Goal: Task Accomplishment & Management: Use online tool/utility

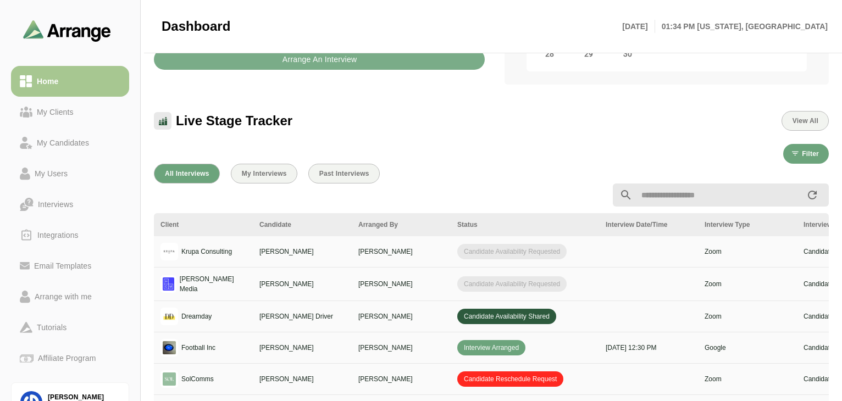
scroll to position [0, 399]
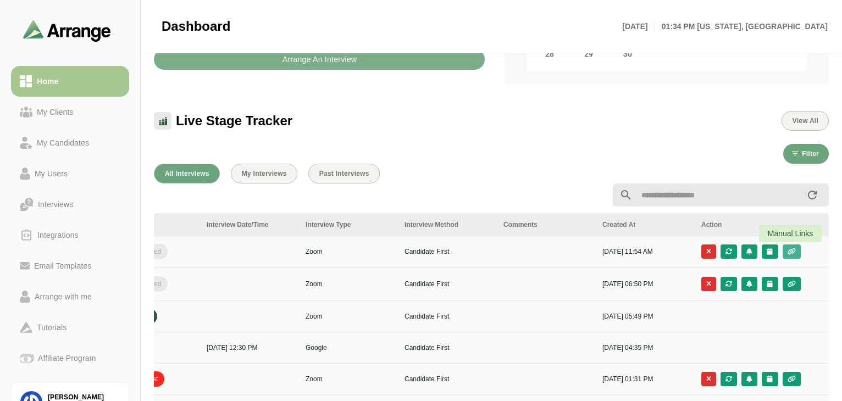
click at [634, 252] on icon "button" at bounding box center [791, 251] width 9 height 7
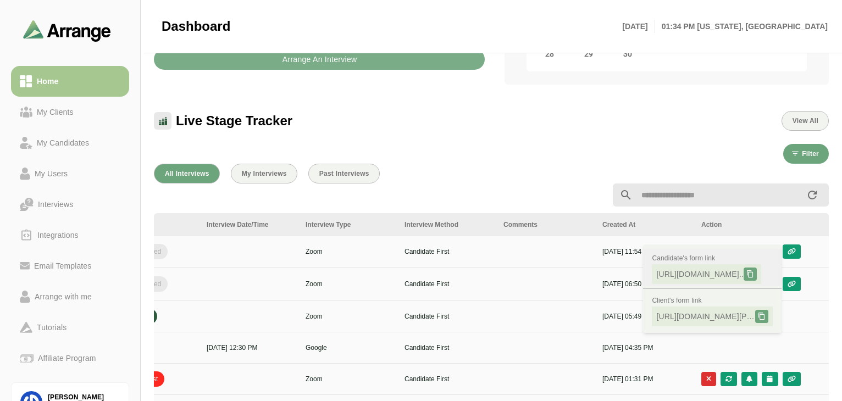
click at [634, 277] on span "https://app.arrangeai.io/candidate-forms..." at bounding box center [699, 274] width 87 height 11
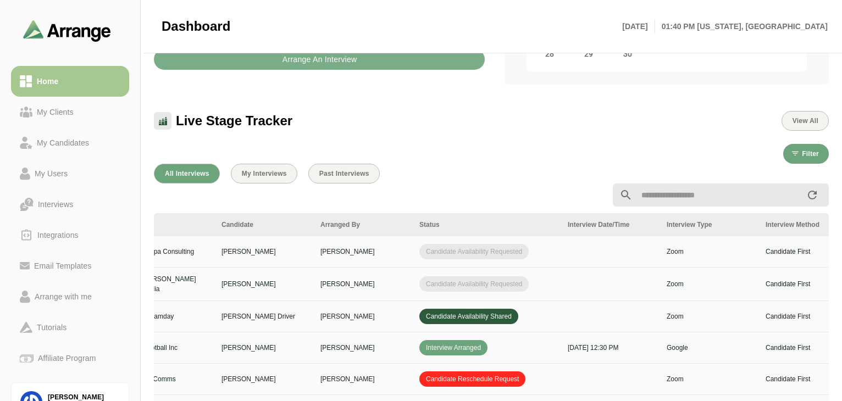
scroll to position [0, 0]
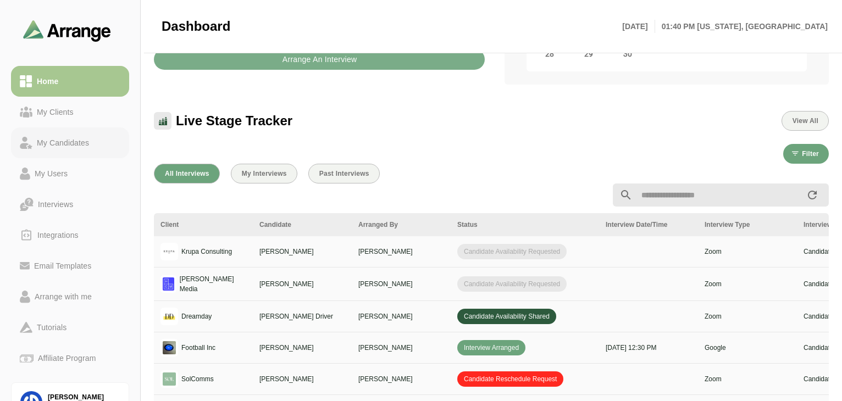
click at [45, 129] on link "My Candidates" at bounding box center [70, 143] width 118 height 31
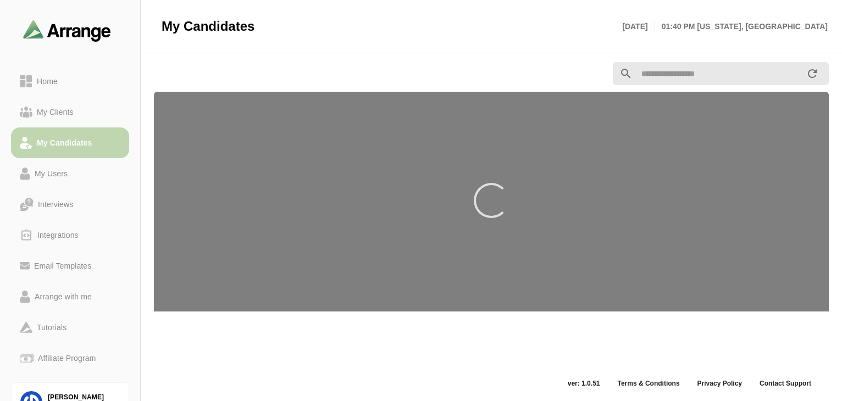
scroll to position [4, 0]
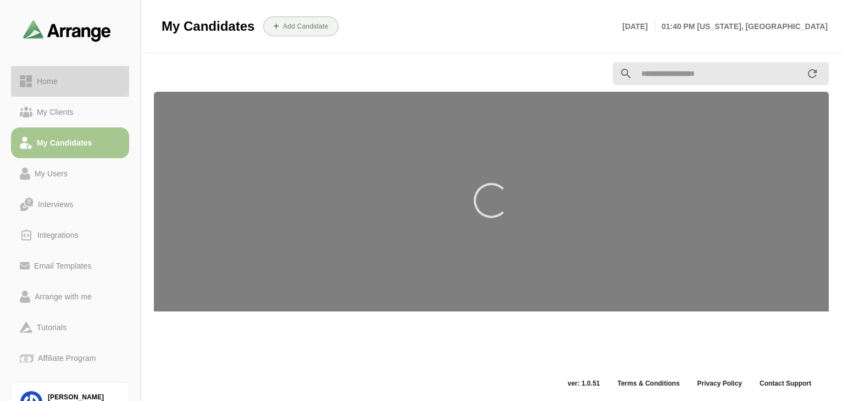
click at [60, 73] on link "Home" at bounding box center [70, 81] width 118 height 31
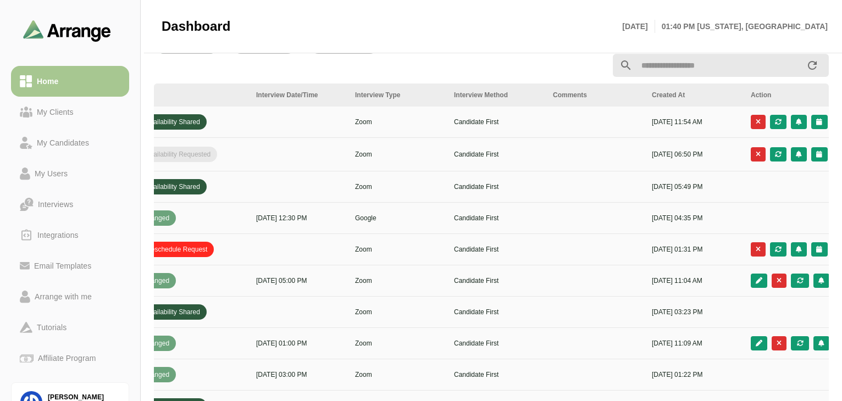
scroll to position [0, 399]
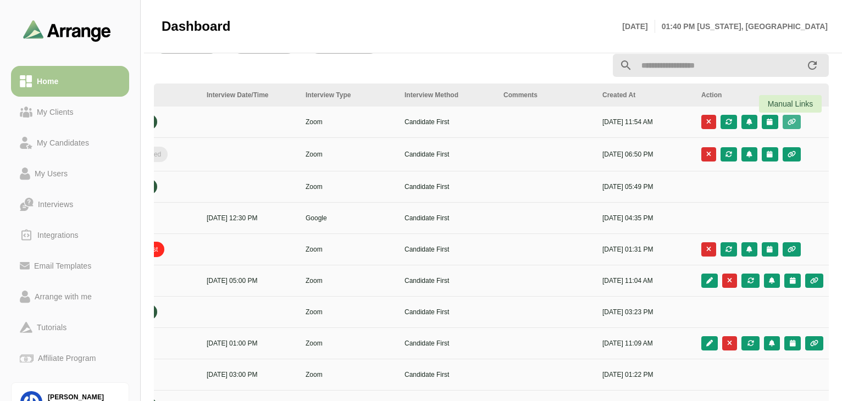
click at [634, 124] on icon "button" at bounding box center [791, 122] width 9 height 7
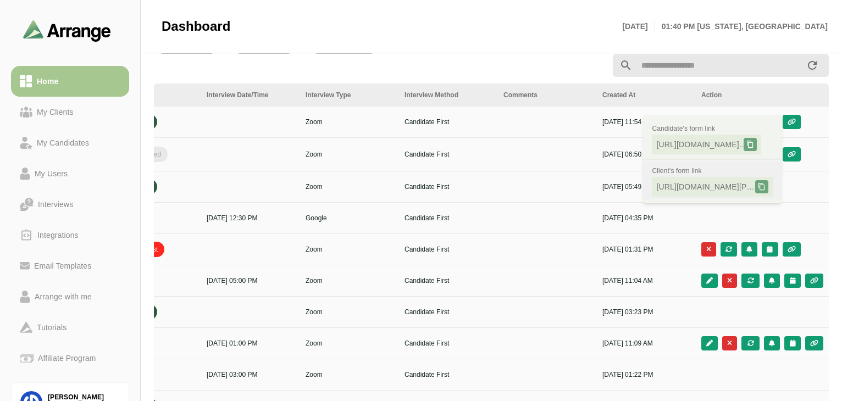
click at [634, 183] on span "https://app.arrangeai.io/recruiter-candi..." at bounding box center [705, 186] width 99 height 11
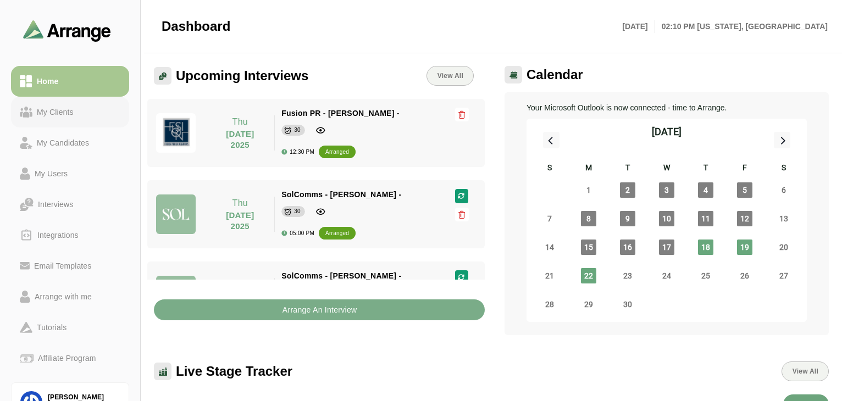
drag, startPoint x: 0, startPoint y: 0, endPoint x: 59, endPoint y: 101, distance: 117.0
click at [59, 101] on link "My Clients" at bounding box center [70, 112] width 118 height 31
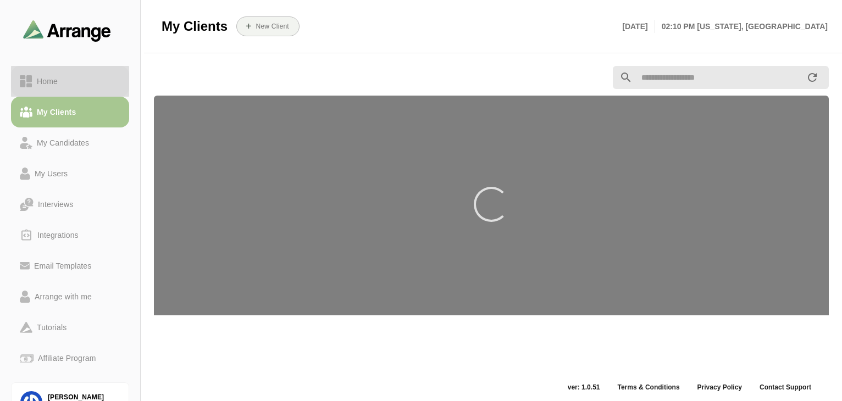
click at [65, 87] on div "Home" at bounding box center [70, 81] width 101 height 13
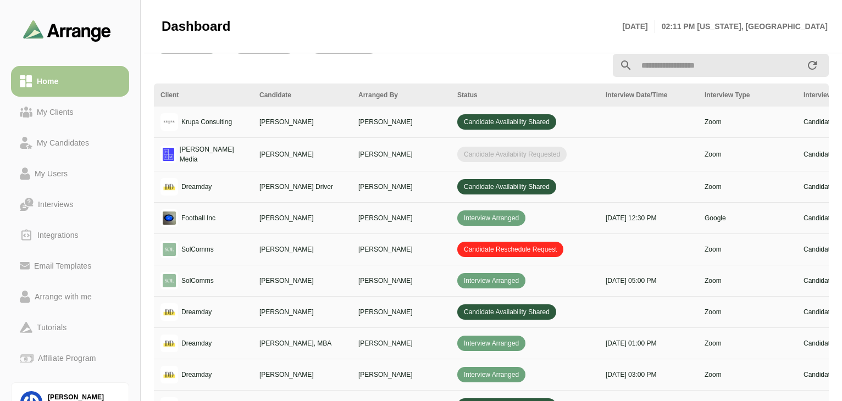
scroll to position [0, 399]
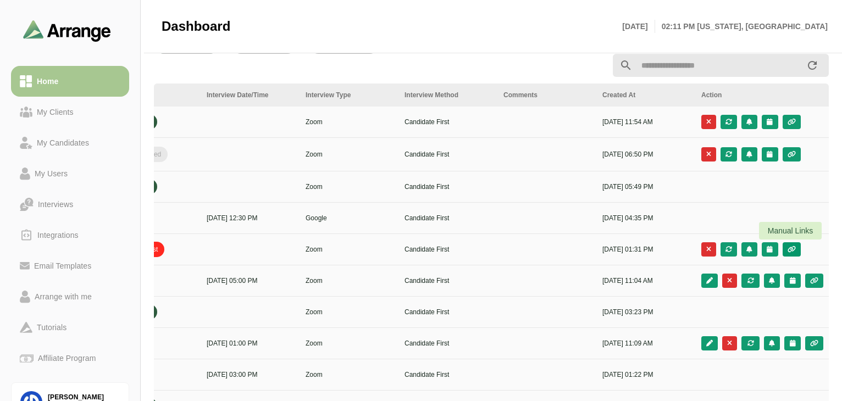
click at [790, 248] on icon "button" at bounding box center [791, 249] width 9 height 7
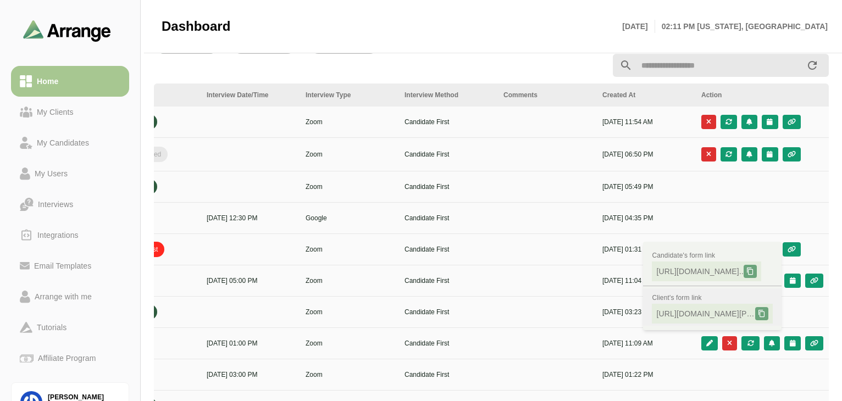
click at [699, 313] on span "https://app.arrangeai.io/recruiter-candi..." at bounding box center [705, 313] width 99 height 11
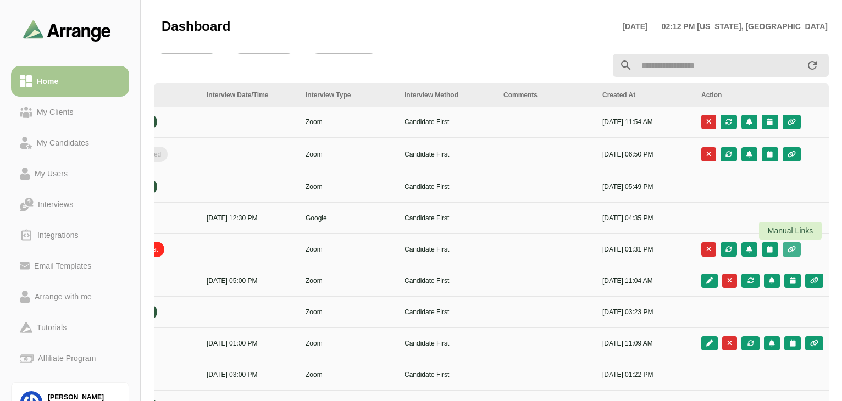
click at [796, 252] on icon "button" at bounding box center [791, 249] width 9 height 7
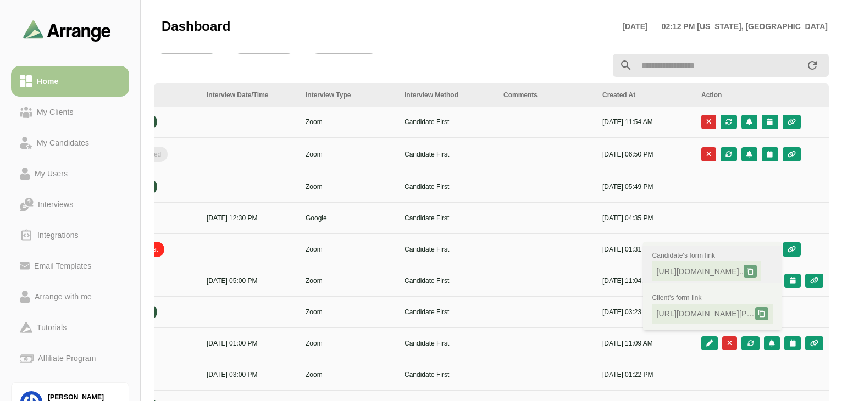
click at [697, 275] on span "https://app.arrangeai.io/candidate-forms..." at bounding box center [699, 271] width 87 height 11
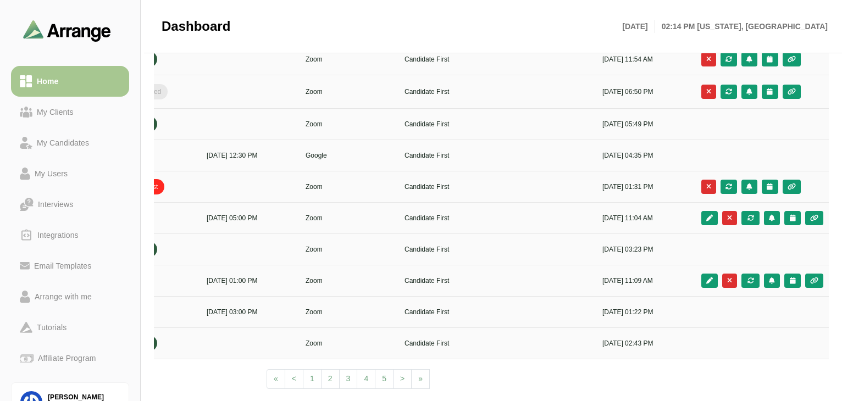
scroll to position [444, 0]
click at [789, 187] on icon "button" at bounding box center [791, 186] width 9 height 7
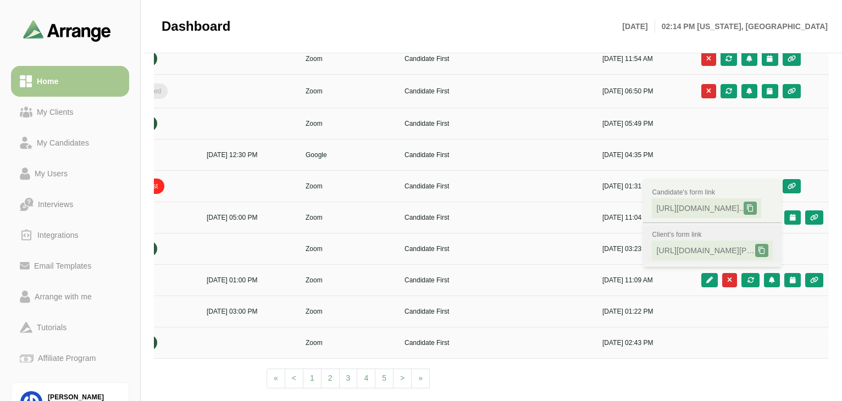
click at [699, 252] on span "https://app.arrangeai.io/recruiter-candi..." at bounding box center [705, 250] width 99 height 11
